Goal: Task Accomplishment & Management: Complete application form

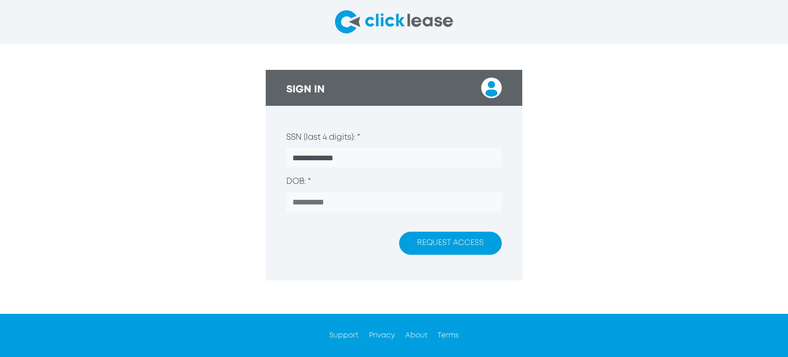
click at [441, 235] on button "REQUEST ACCESS" at bounding box center [450, 242] width 103 height 23
click at [441, 234] on button "REQUEST ACCESS" at bounding box center [450, 242] width 103 height 23
